Goal: Check status: Check status

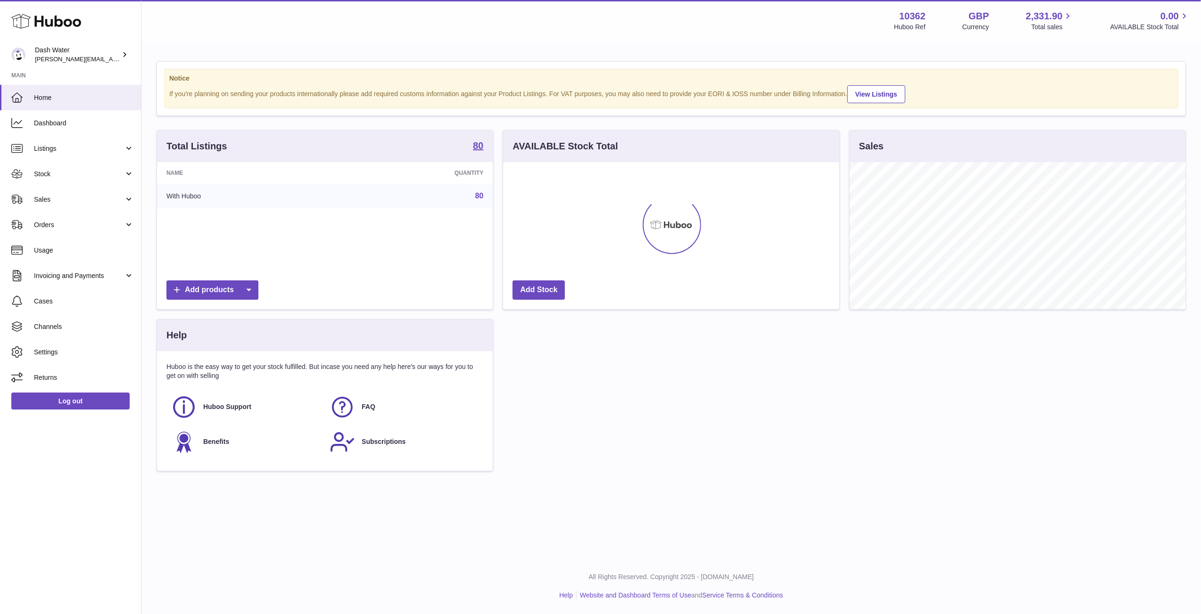
scroll to position [147, 336]
click at [73, 126] on span "Dashboard" at bounding box center [84, 123] width 100 height 9
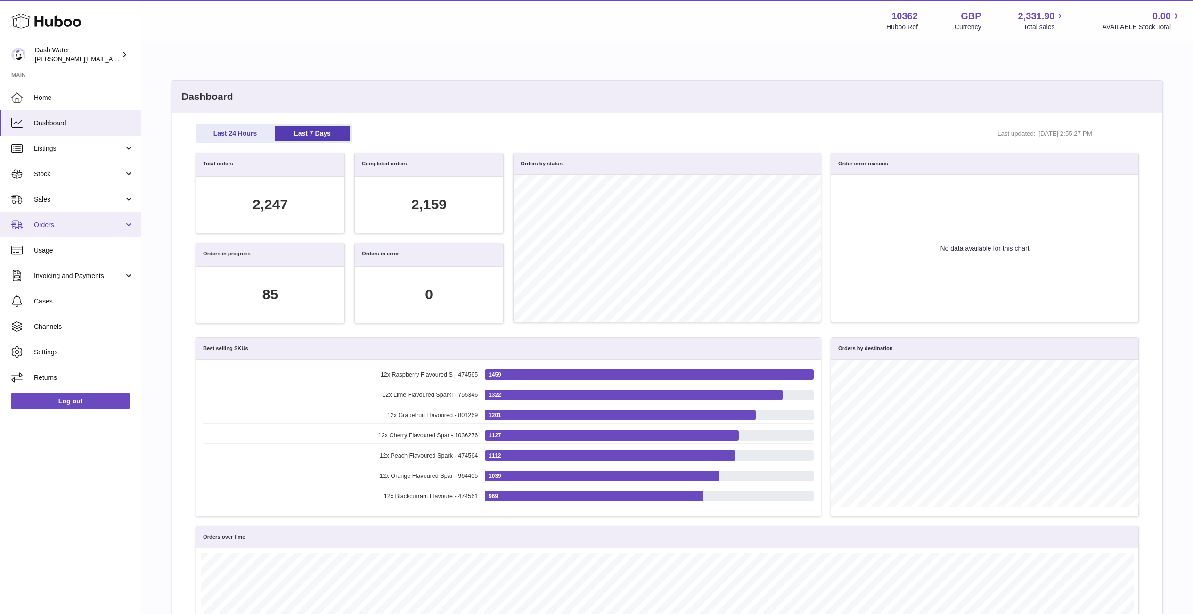
scroll to position [108, 934]
click at [87, 222] on span "Orders" at bounding box center [79, 225] width 90 height 9
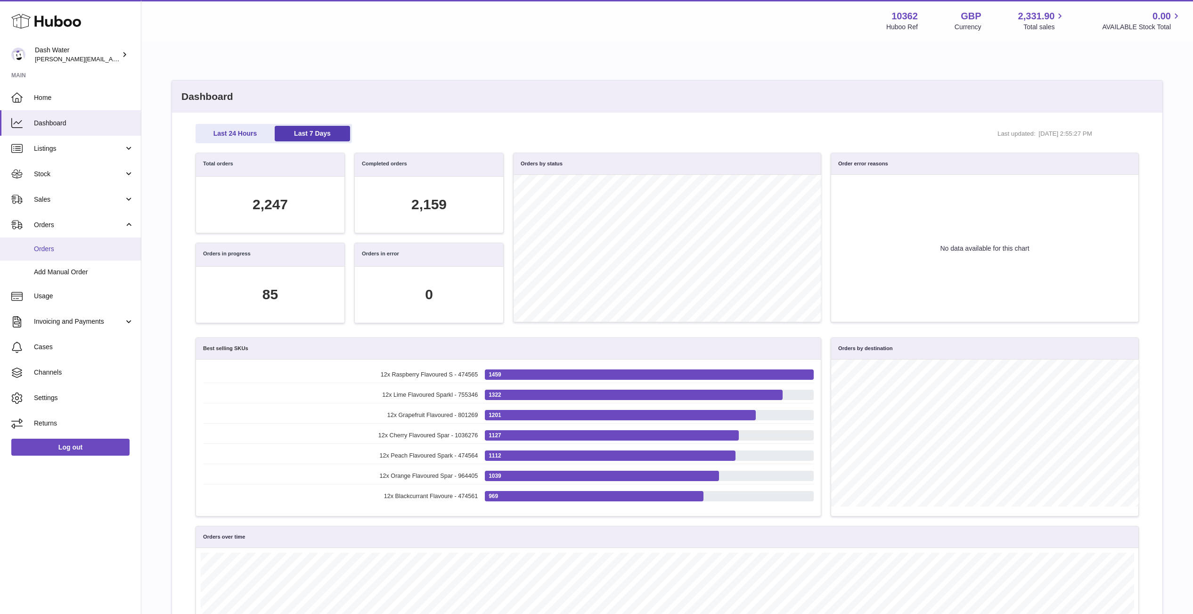
click at [62, 253] on span "Orders" at bounding box center [84, 249] width 100 height 9
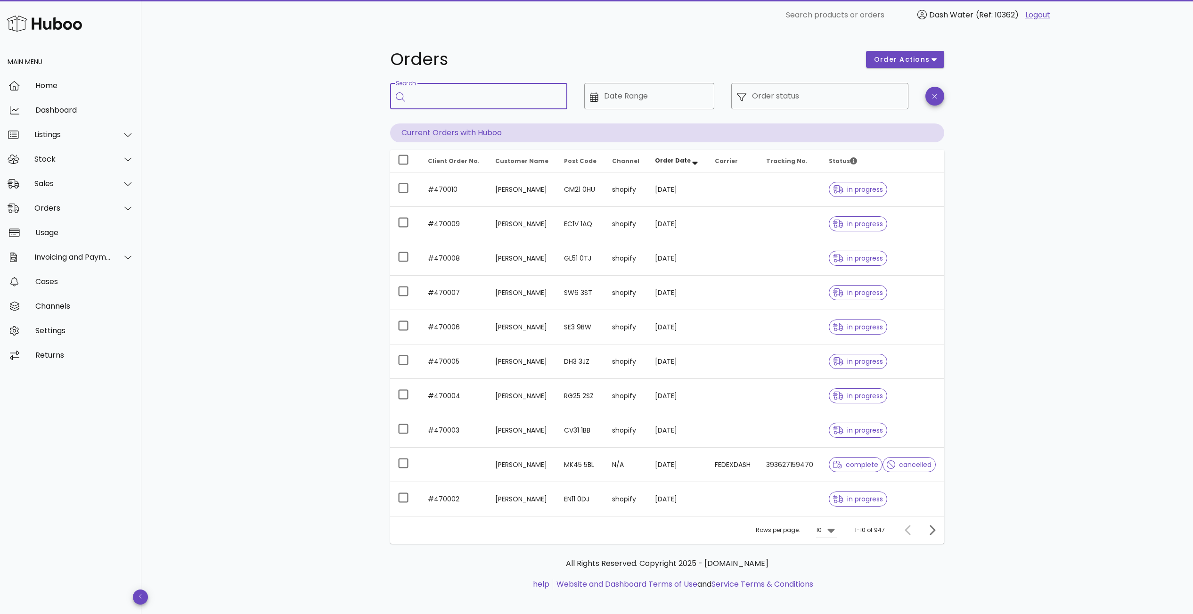
click at [519, 91] on input "Search" at bounding box center [485, 96] width 149 height 15
type input "*"
type input "**********"
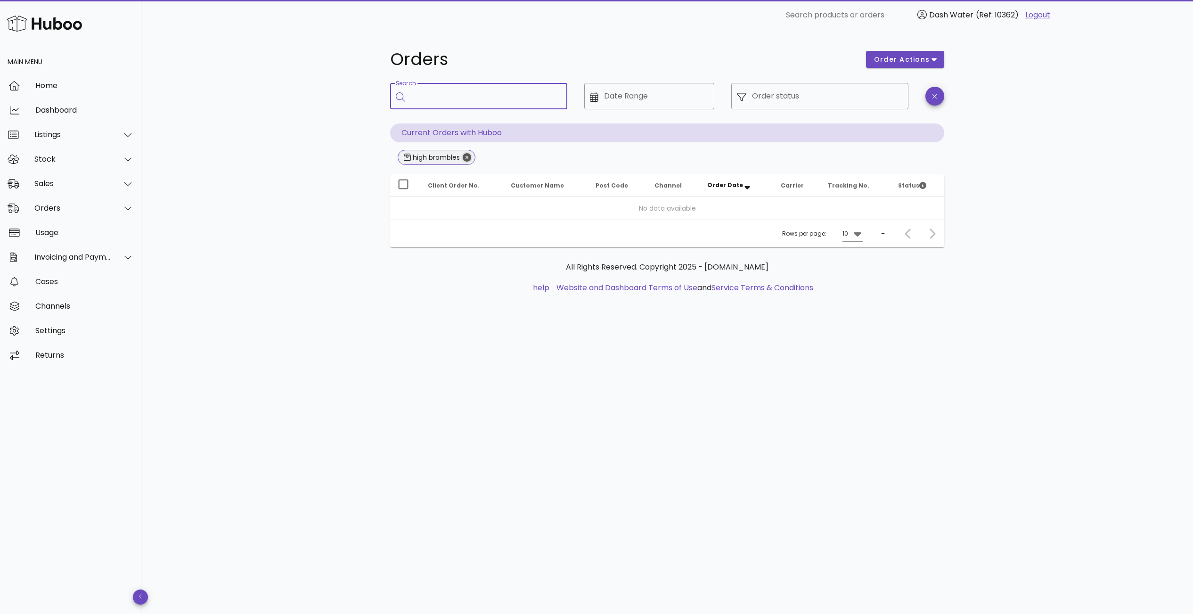
click at [466, 159] on icon "Close" at bounding box center [467, 157] width 8 height 8
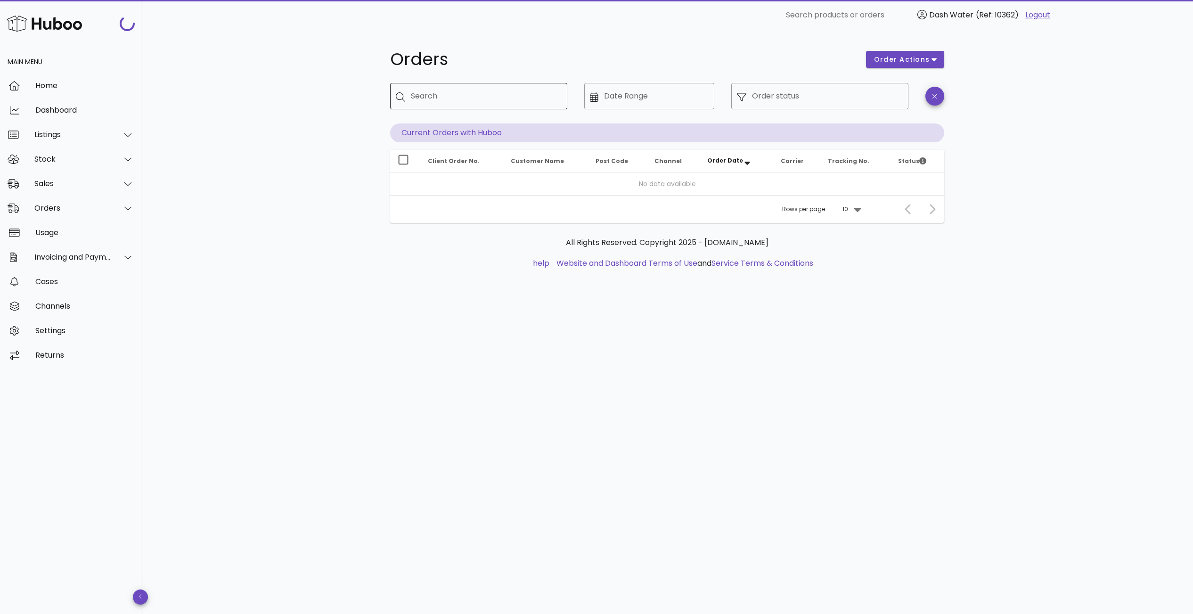
click at [433, 97] on input "Search" at bounding box center [485, 96] width 149 height 15
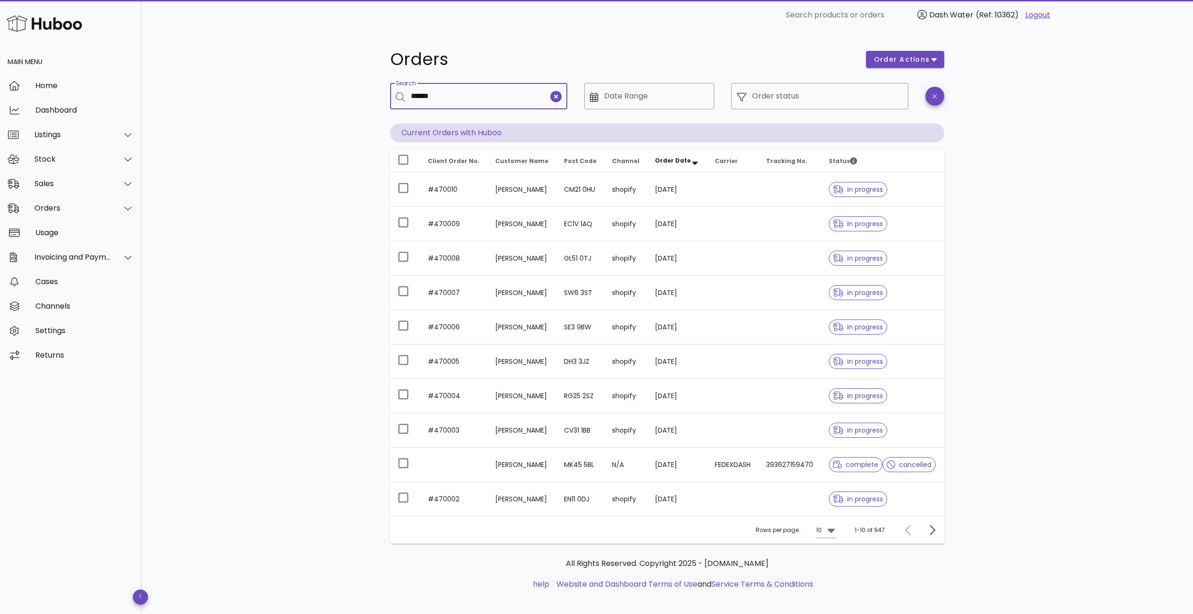
type input "******"
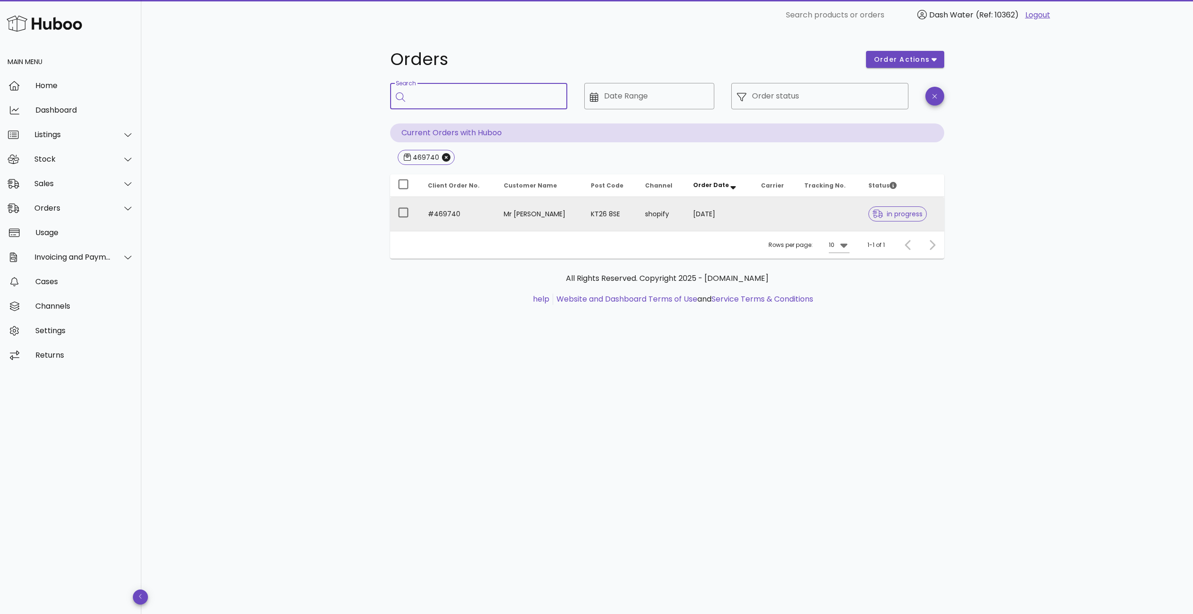
click at [444, 214] on td "#469740" at bounding box center [458, 214] width 76 height 34
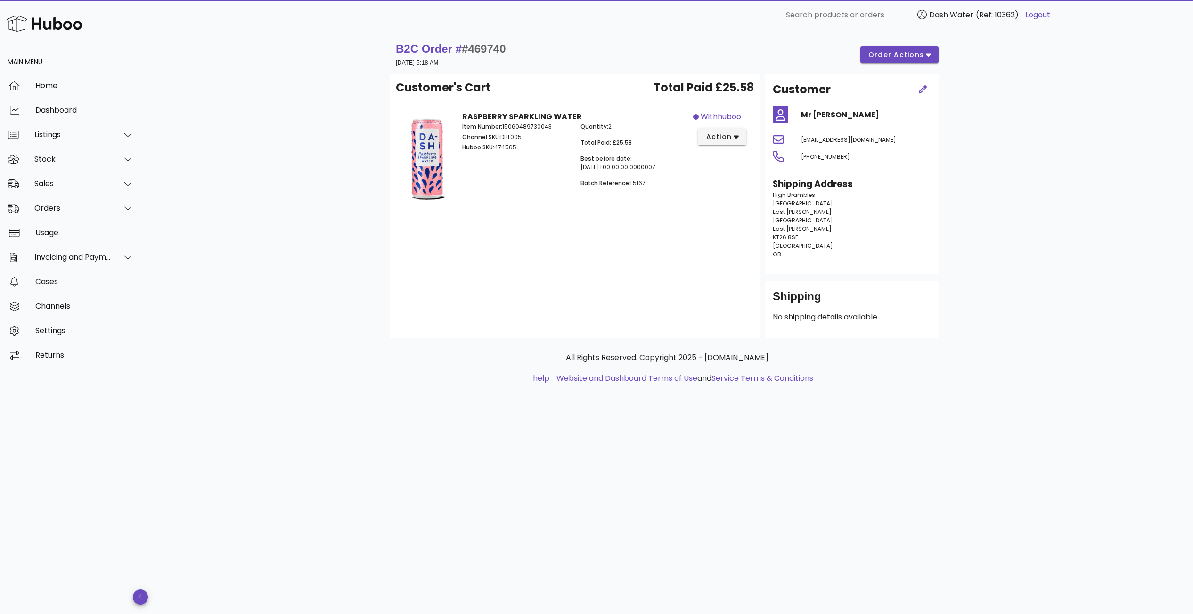
drag, startPoint x: 910, startPoint y: 310, endPoint x: 676, endPoint y: 268, distance: 238.0
click at [676, 268] on div "Customer's Cart Total Paid £25.58 RASPBERRY SPARKLING WATER Item Number: 150604…" at bounding box center [667, 206] width 554 height 264
click at [879, 359] on p "All Rights Reserved. Copyright 2025 - [DOMAIN_NAME]" at bounding box center [667, 357] width 539 height 11
drag, startPoint x: 871, startPoint y: 318, endPoint x: 767, endPoint y: 320, distance: 103.7
click at [767, 320] on div "Shipping No shipping details available" at bounding box center [851, 309] width 173 height 57
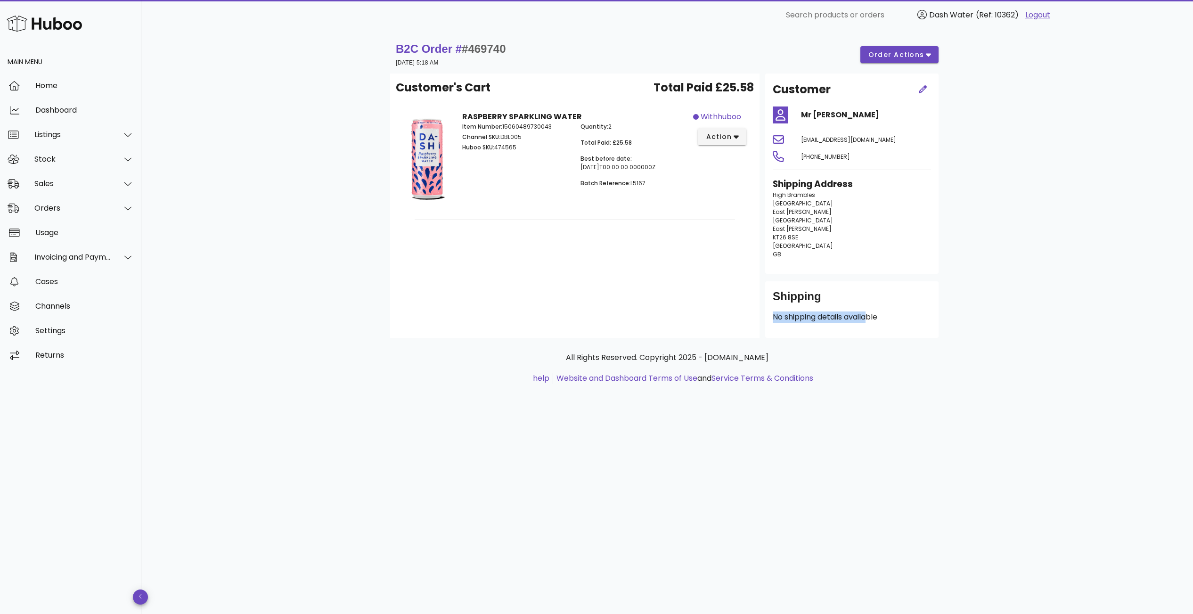
click at [851, 330] on div "Shipping No shipping details available" at bounding box center [851, 309] width 173 height 57
click at [738, 139] on icon "button" at bounding box center [736, 136] width 5 height 8
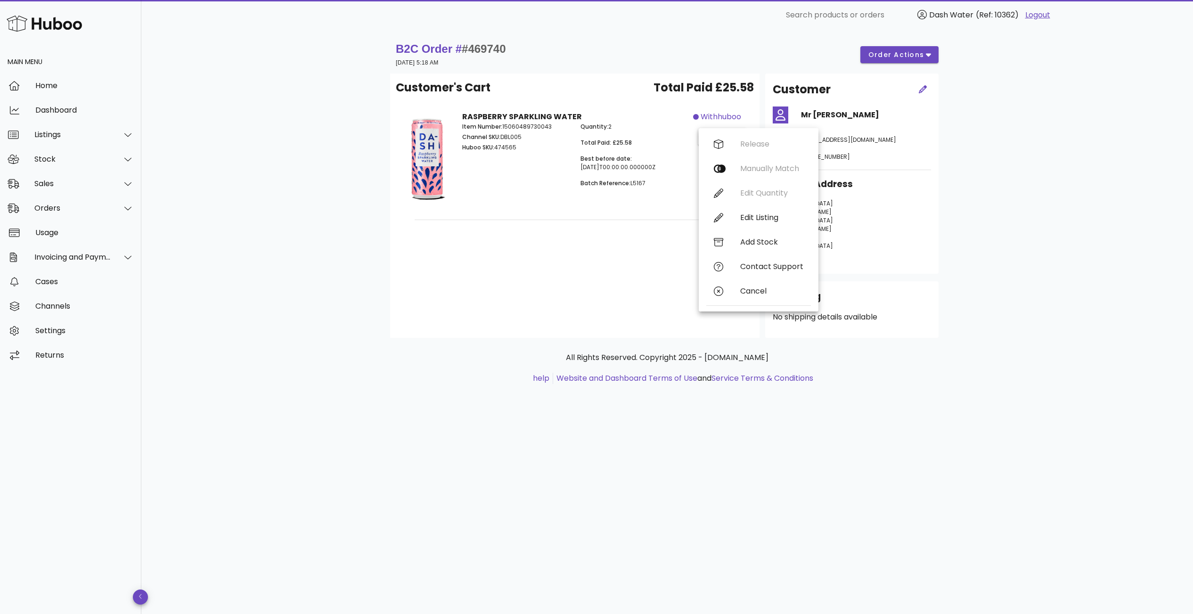
click at [523, 253] on div "Customer's Cart Total Paid £25.58 RASPBERRY SPARKLING WATER Item Number: 150604…" at bounding box center [575, 206] width 370 height 264
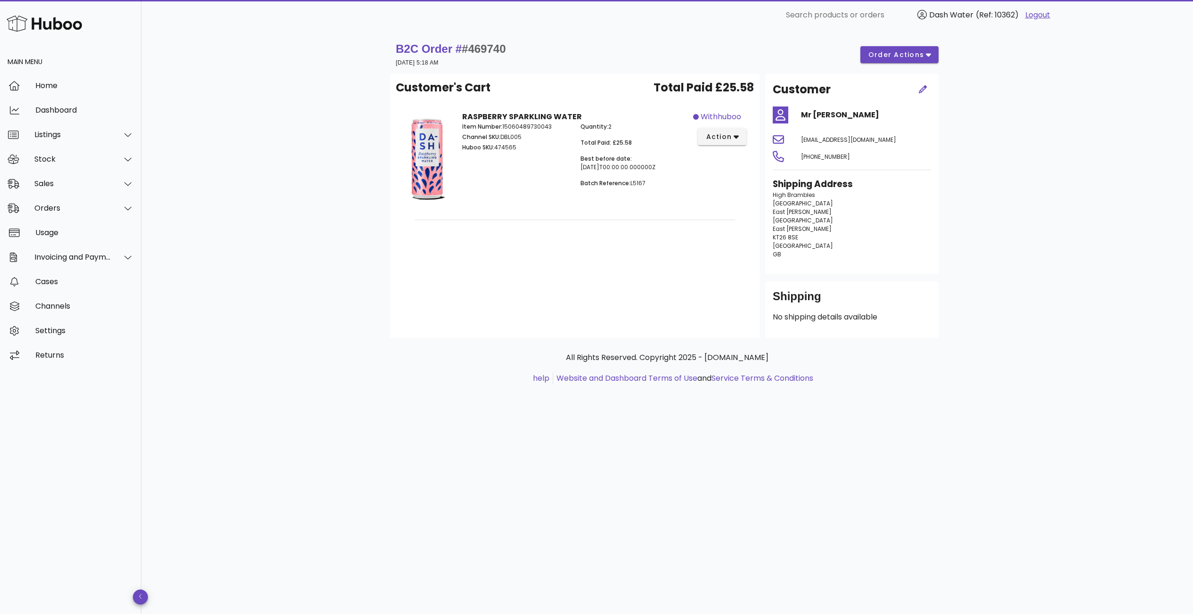
click at [765, 313] on div "Shipping No shipping details available" at bounding box center [851, 309] width 173 height 57
click at [831, 317] on p "No shipping details available" at bounding box center [852, 317] width 158 height 11
click at [61, 212] on div "Orders" at bounding box center [72, 208] width 77 height 9
click at [61, 222] on div "Orders" at bounding box center [84, 232] width 100 height 20
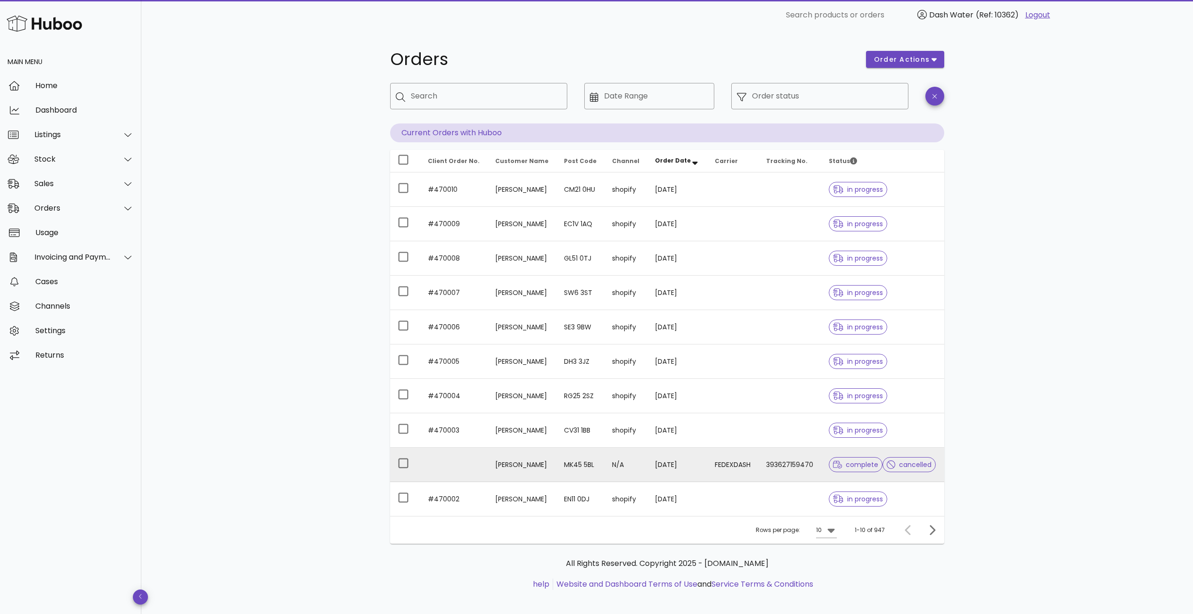
scroll to position [4, 0]
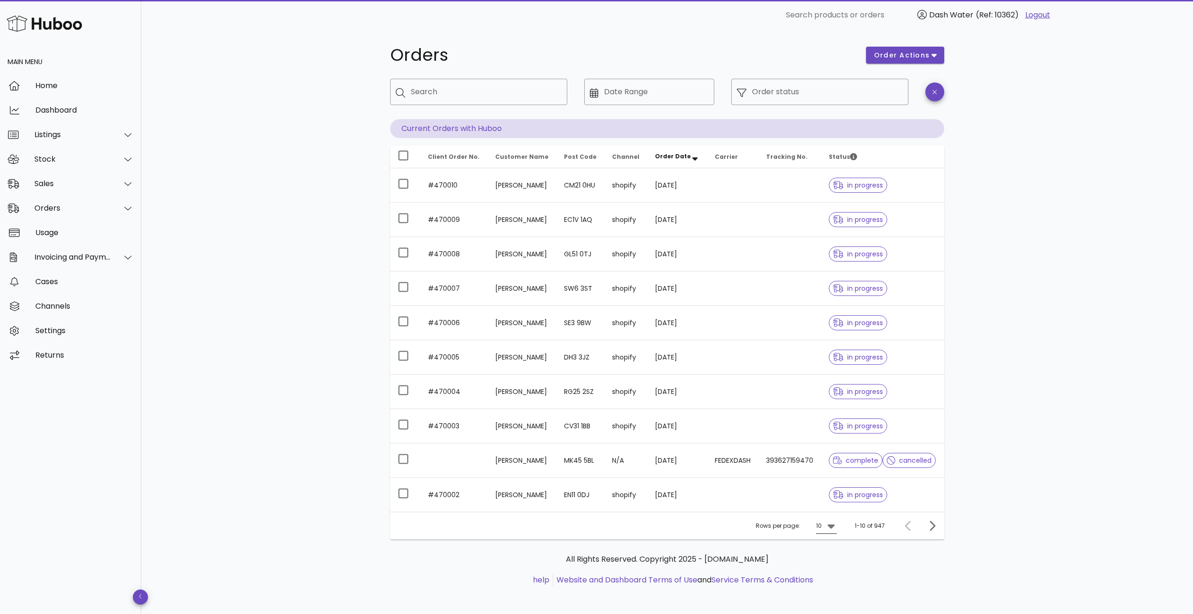
click at [831, 525] on icon at bounding box center [831, 527] width 7 height 4
click at [831, 578] on div "50" at bounding box center [829, 576] width 9 height 9
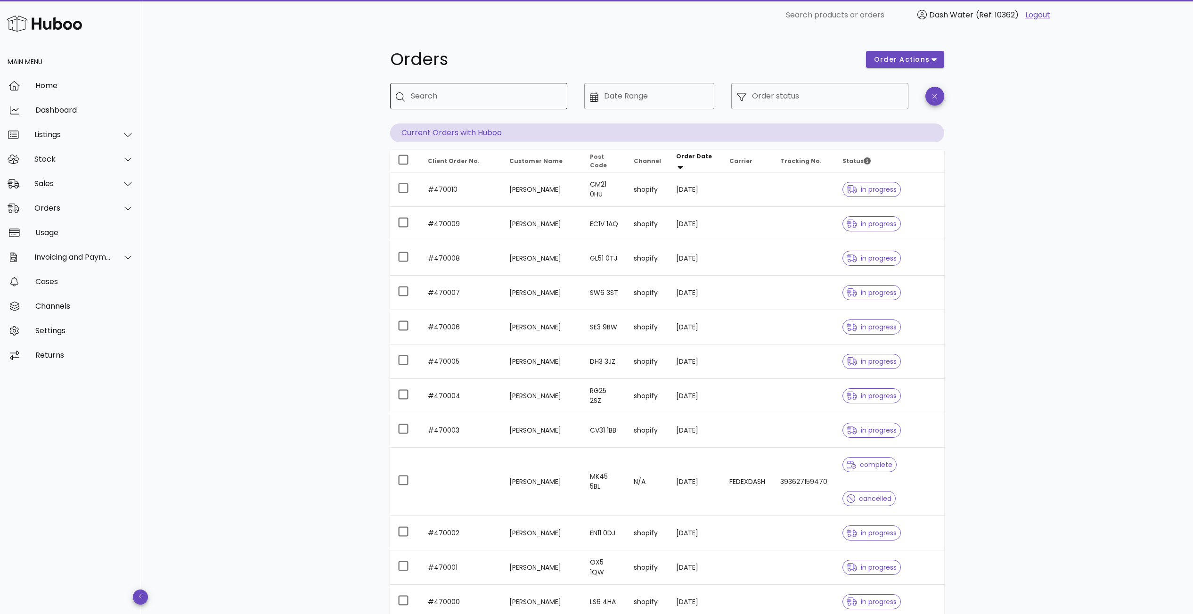
click at [456, 99] on input "Search" at bounding box center [485, 96] width 149 height 15
type input "******"
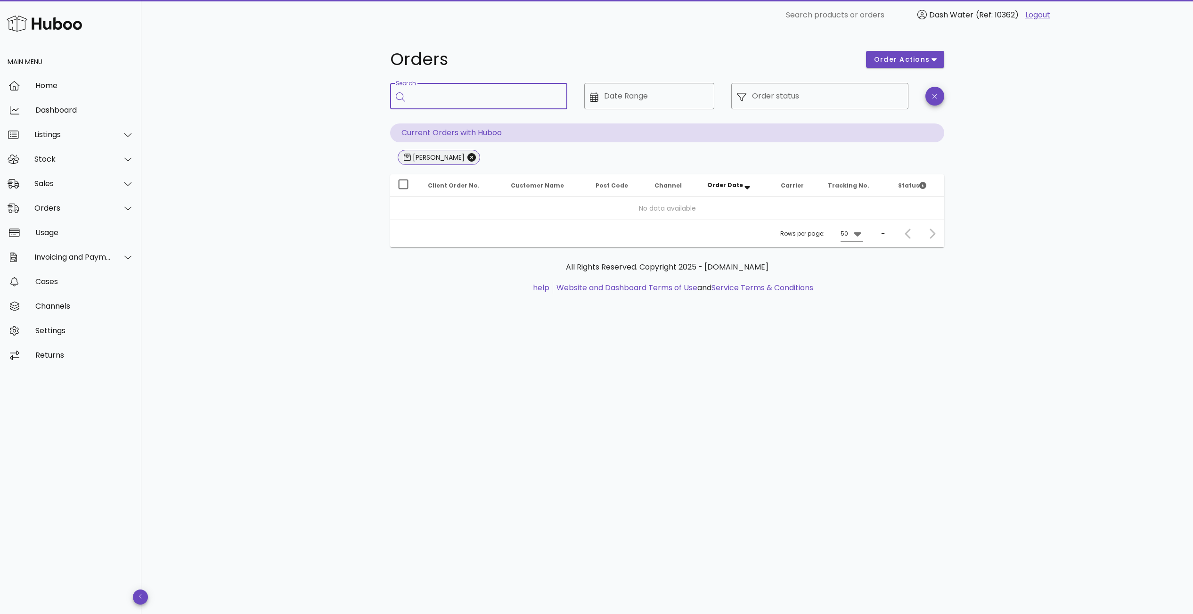
click at [433, 160] on span "willey" at bounding box center [439, 157] width 70 height 14
click at [468, 159] on icon "Close" at bounding box center [472, 157] width 8 height 8
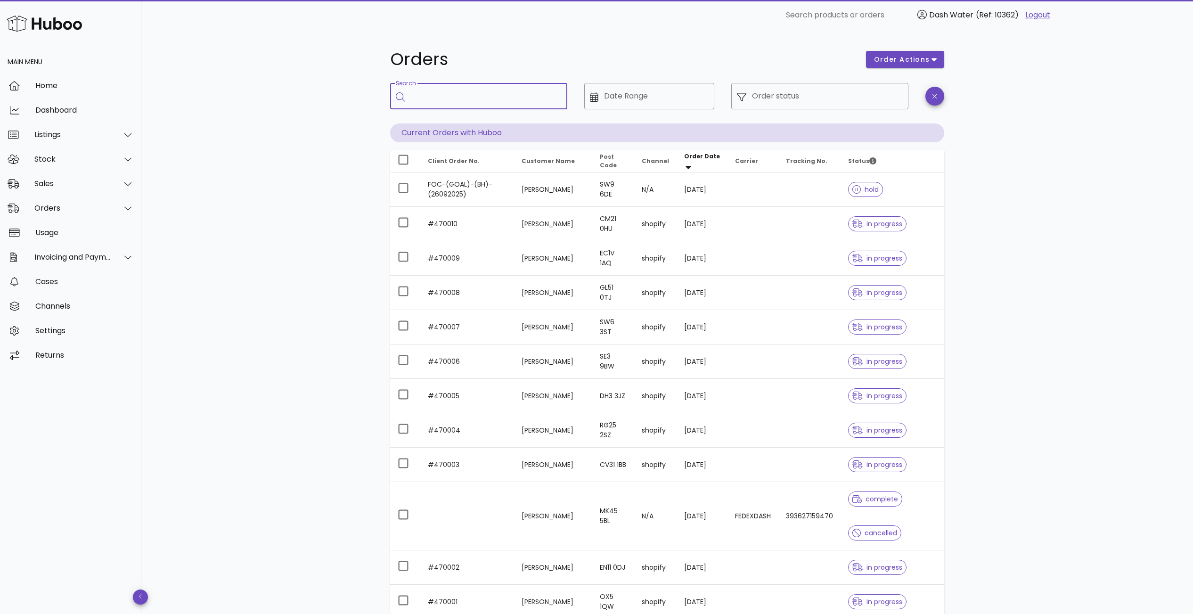
click at [472, 101] on input "Search" at bounding box center [485, 96] width 149 height 15
type input "******"
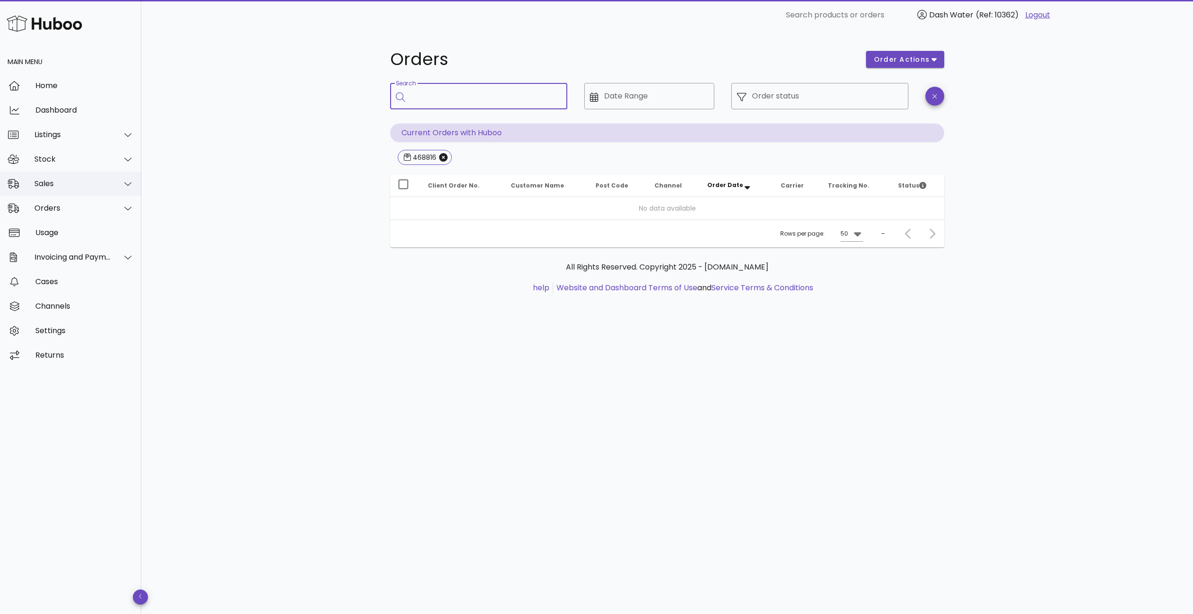
click at [69, 192] on div "Sales" at bounding box center [70, 184] width 141 height 25
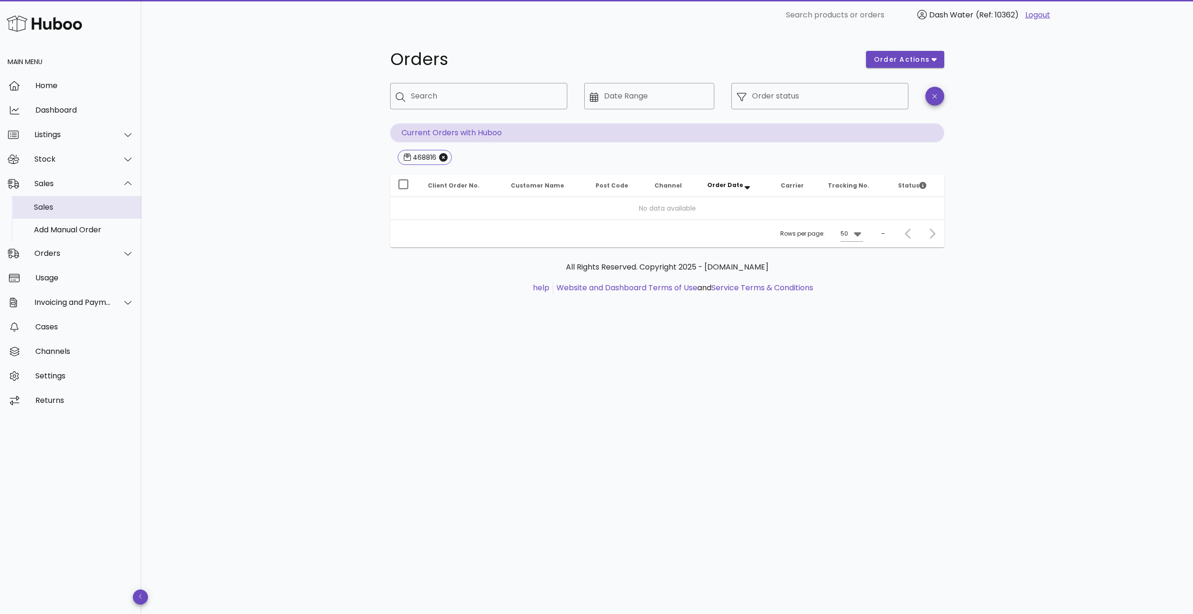
click at [65, 203] on div "Sales" at bounding box center [84, 207] width 100 height 9
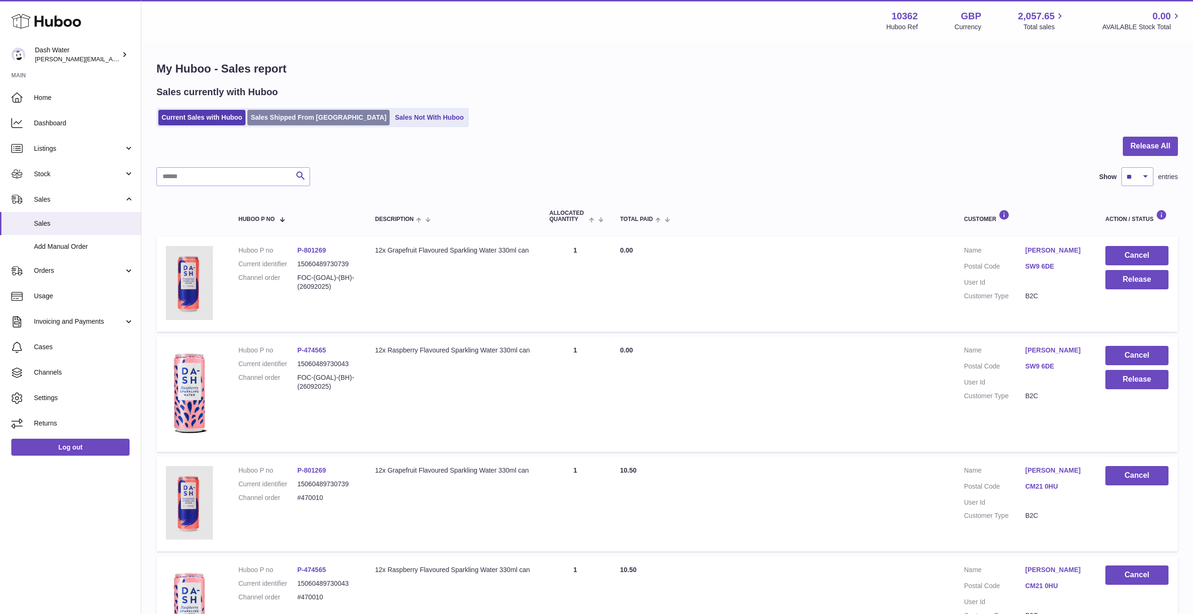
click at [302, 120] on link "Sales Shipped From [GEOGRAPHIC_DATA]" at bounding box center [318, 118] width 142 height 16
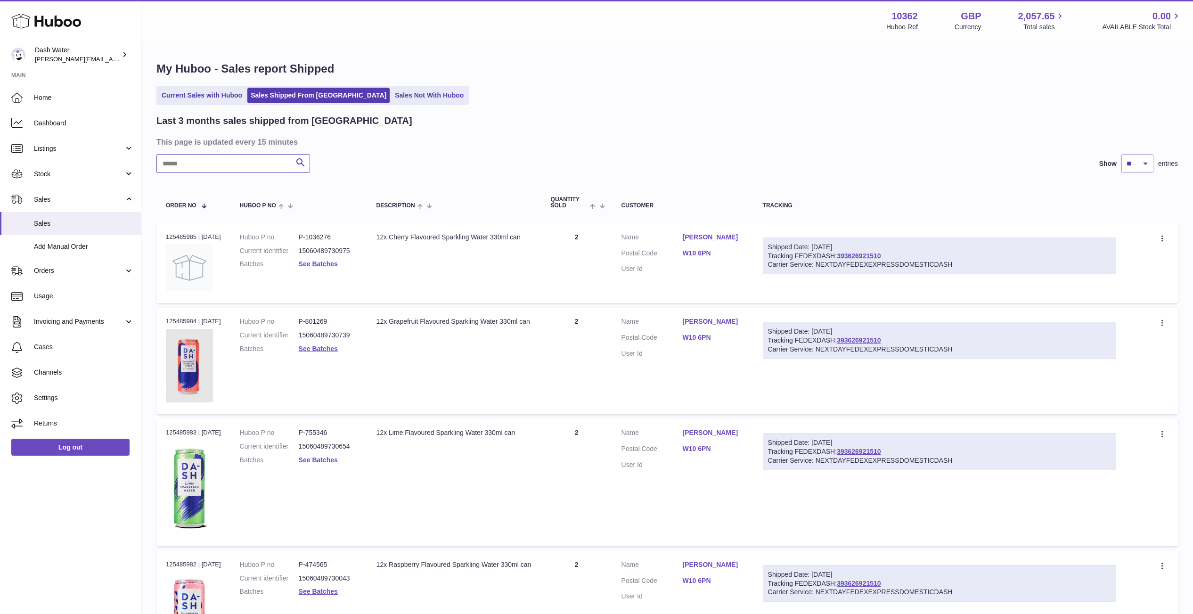
click at [235, 164] on input "text" at bounding box center [233, 163] width 154 height 19
type input "******"
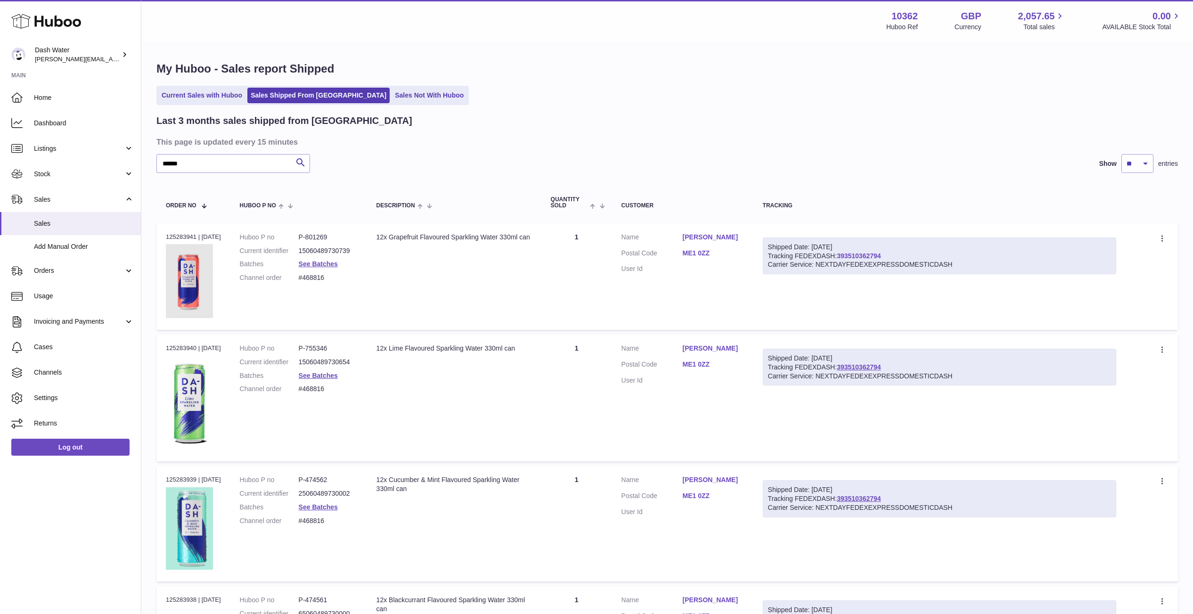
click at [877, 253] on link "393510362794" at bounding box center [859, 256] width 44 height 8
